Goal: Task Accomplishment & Management: Manage account settings

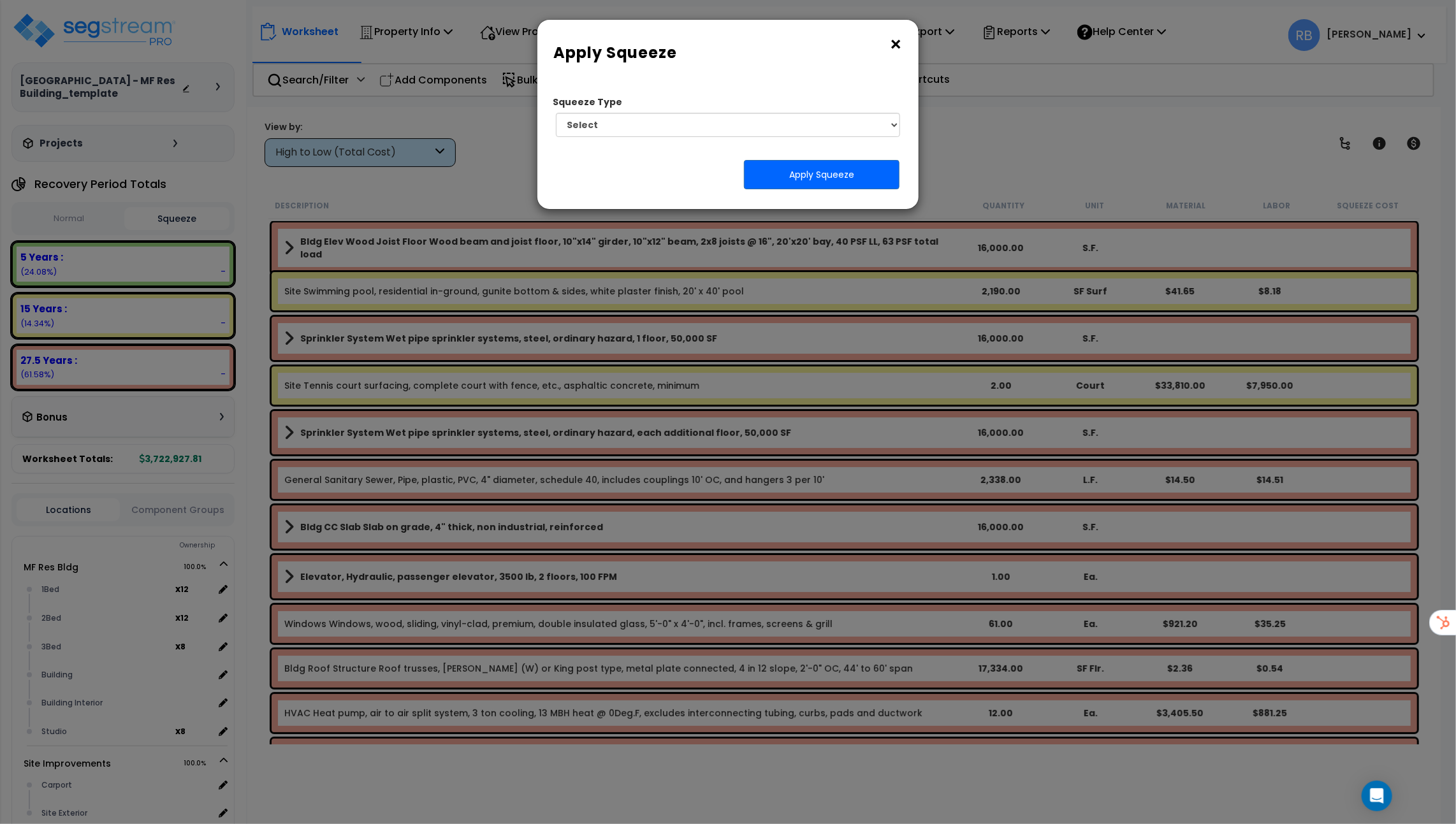
click at [845, 131] on select "Select 1. Squeeze Entire Worksheet 2. Squeeze by [PERSON_NAME] Cost 3. Squeeze …" at bounding box center [728, 125] width 345 height 24
select select "squeeze_entire_takeoffsheet"
click at [556, 113] on select "Select 1. Squeeze Entire Worksheet 2. Squeeze by [PERSON_NAME] Cost 3. Squeeze …" at bounding box center [728, 125] width 345 height 24
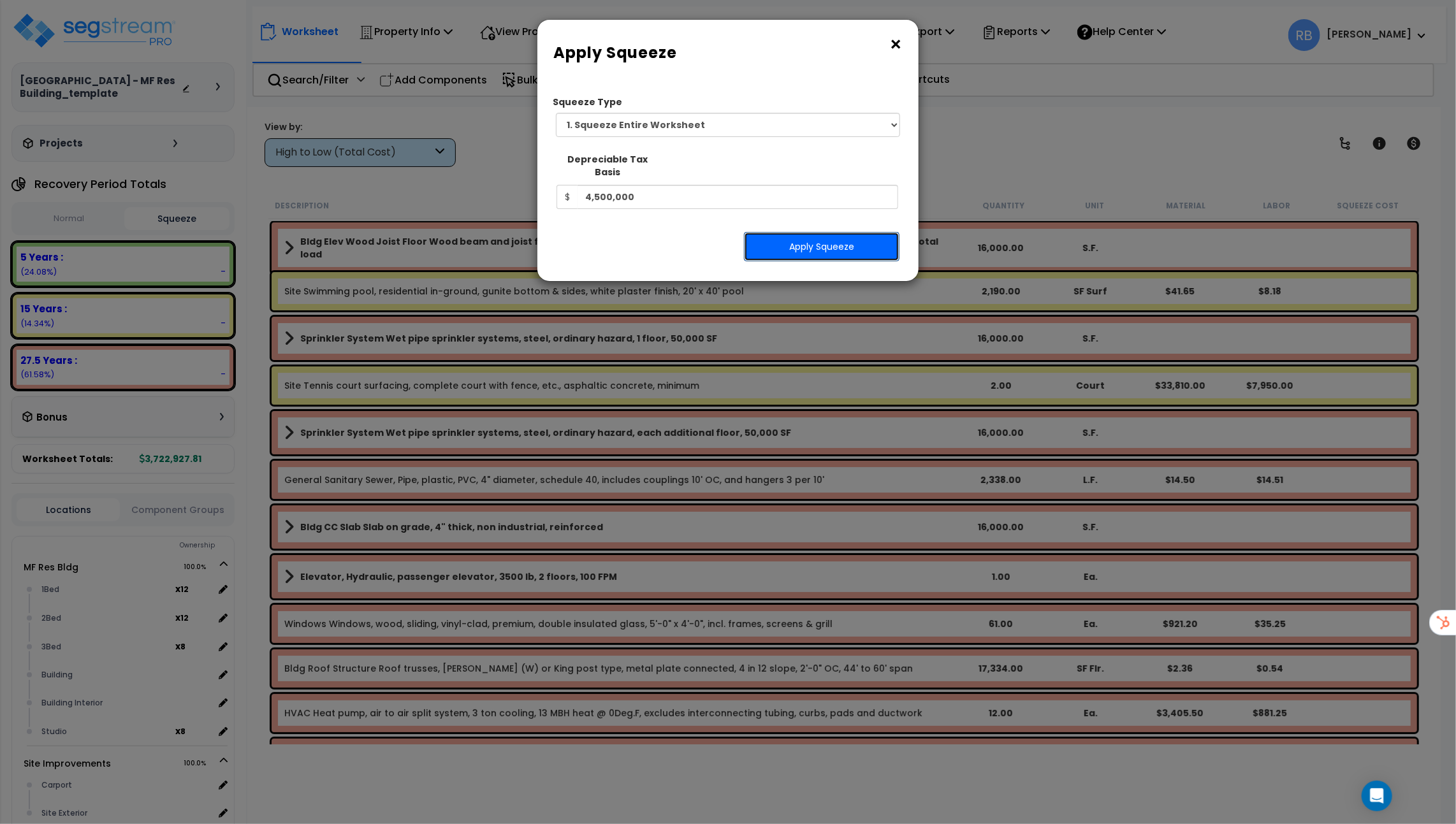
click at [820, 234] on button "Apply Squeeze" at bounding box center [822, 247] width 156 height 29
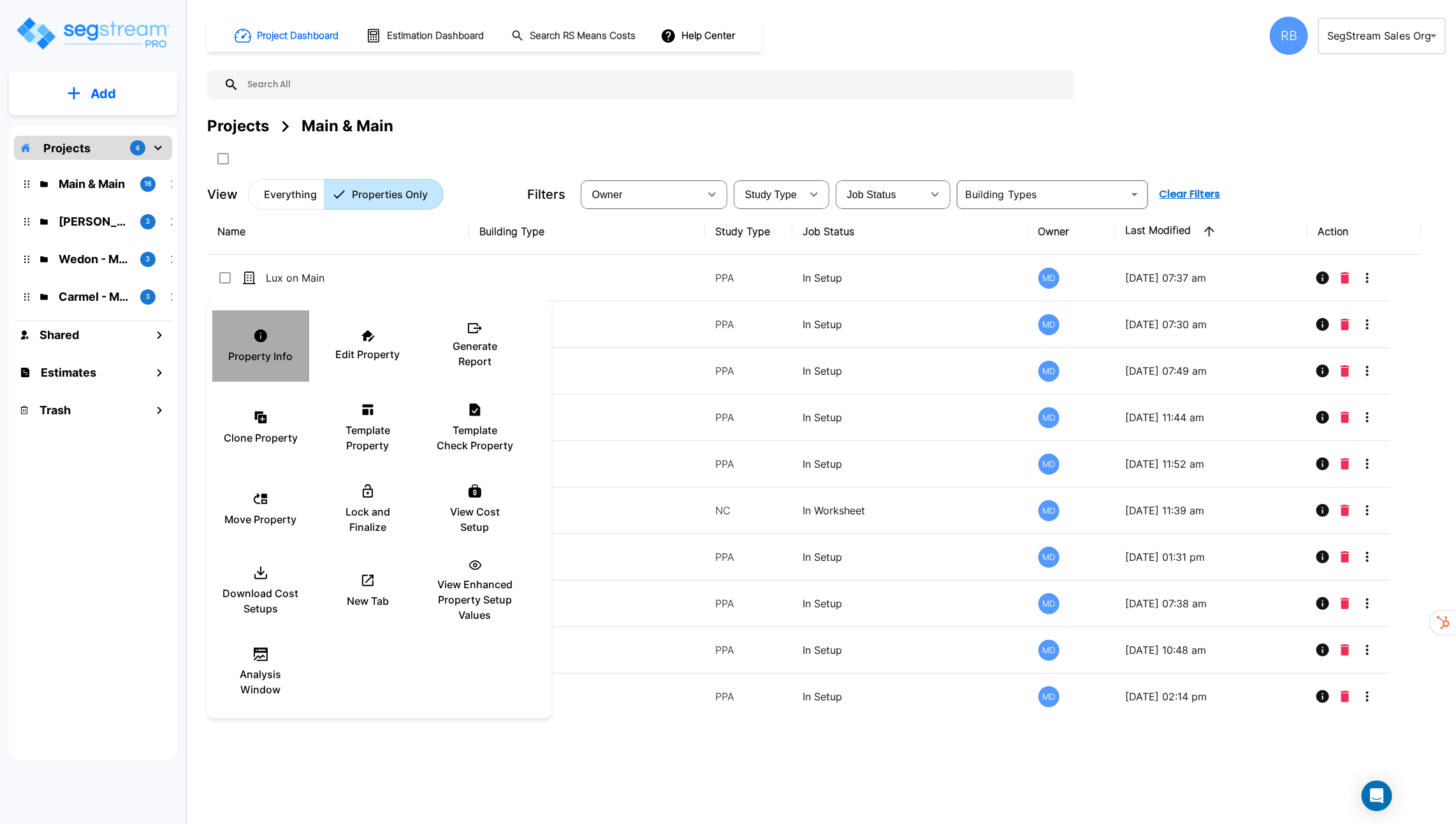
click at [248, 344] on div "Property Info" at bounding box center [261, 346] width 77 height 64
click at [366, 363] on div "Edit Property" at bounding box center [368, 346] width 77 height 64
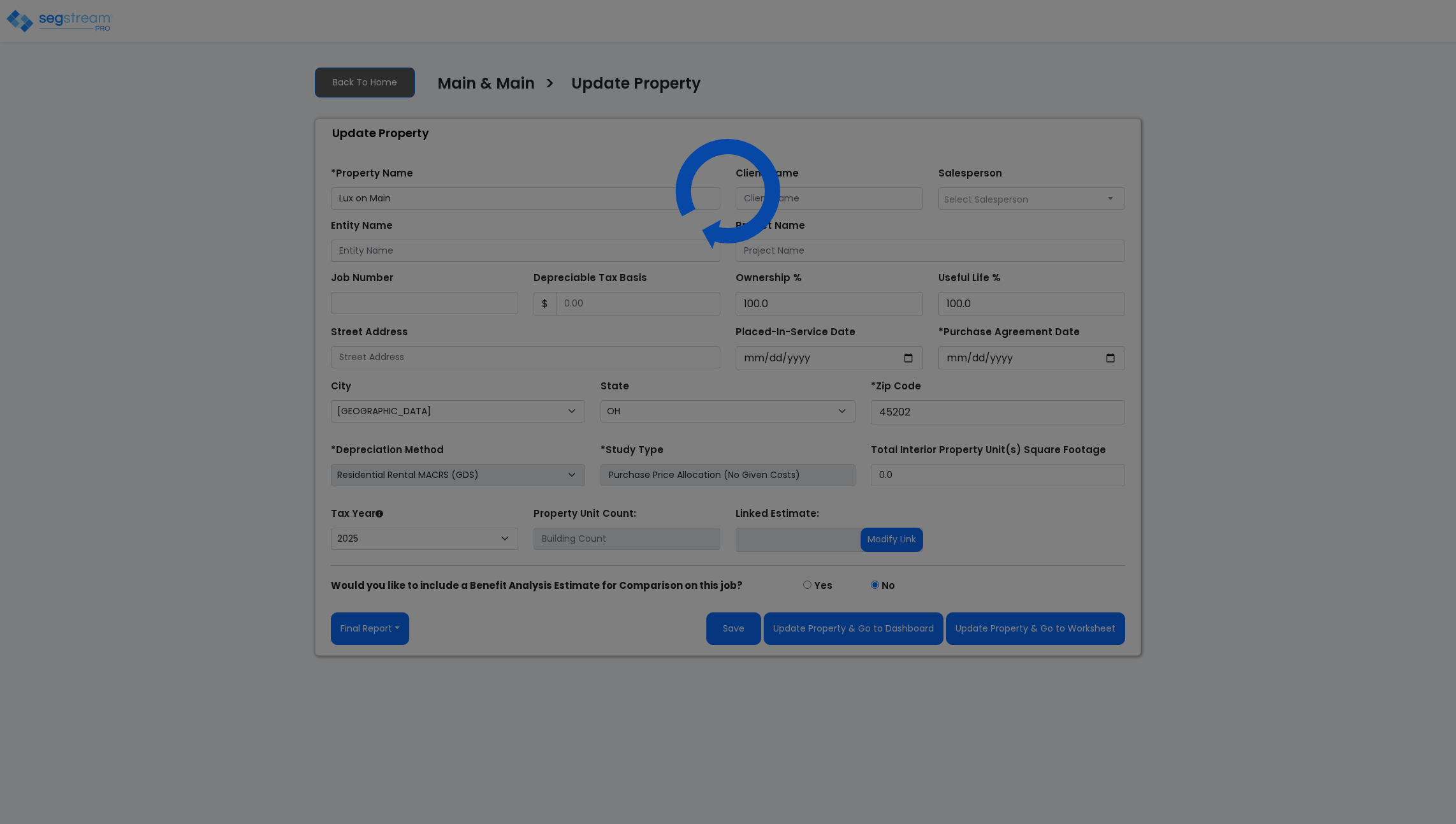
select select "OH"
select select "2025"
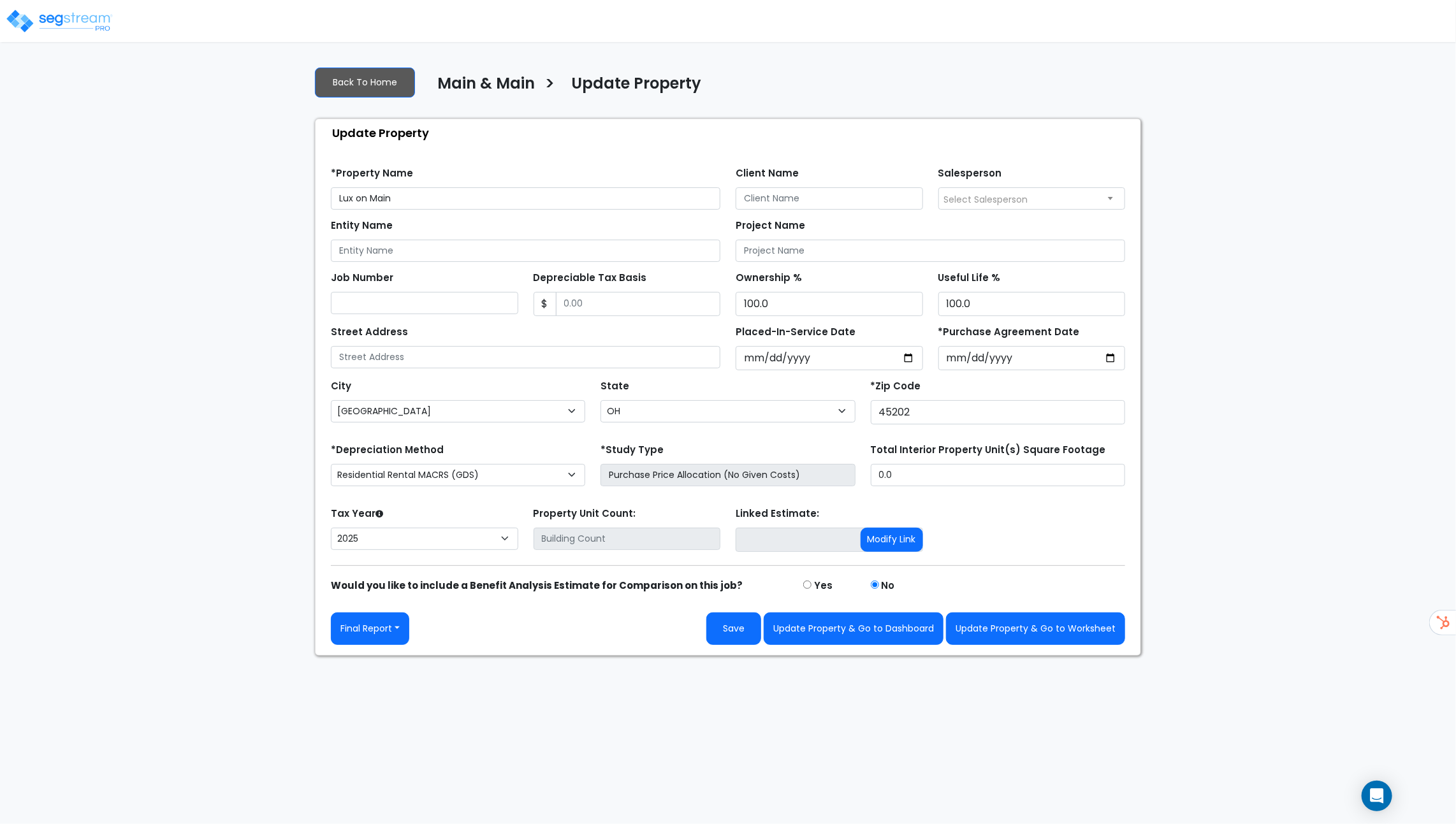
click at [1283, 360] on div "We are Building your Property. So please grab a coffee and let us do the heavy …" at bounding box center [728, 356] width 1456 height 600
